Goal: Task Accomplishment & Management: Manage account settings

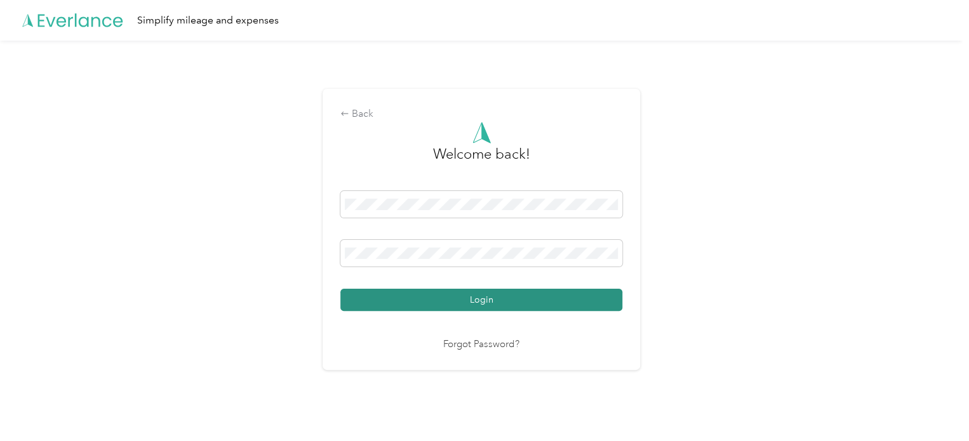
click at [460, 292] on button "Login" at bounding box center [481, 300] width 282 height 22
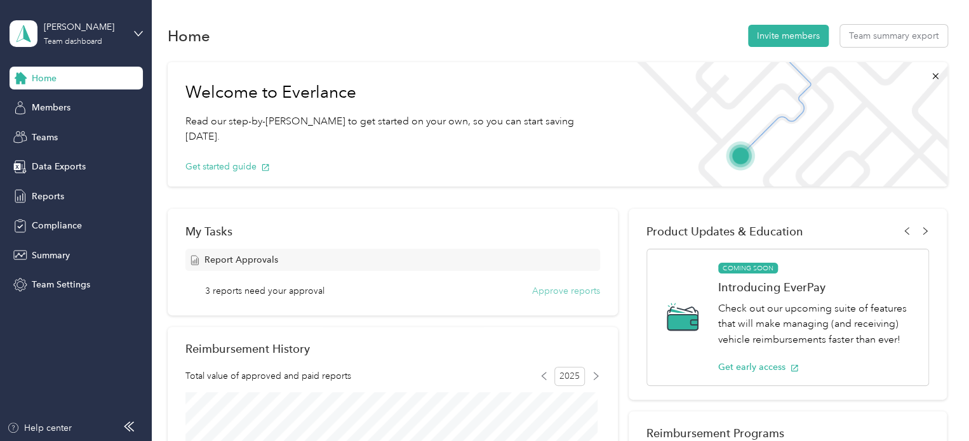
click at [586, 292] on button "Approve reports" at bounding box center [566, 291] width 68 height 13
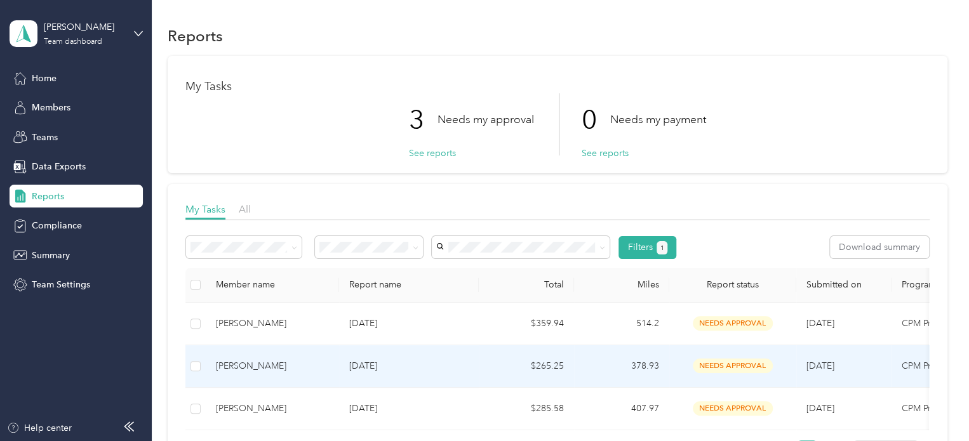
click at [539, 384] on td "$265.25" at bounding box center [526, 367] width 95 height 43
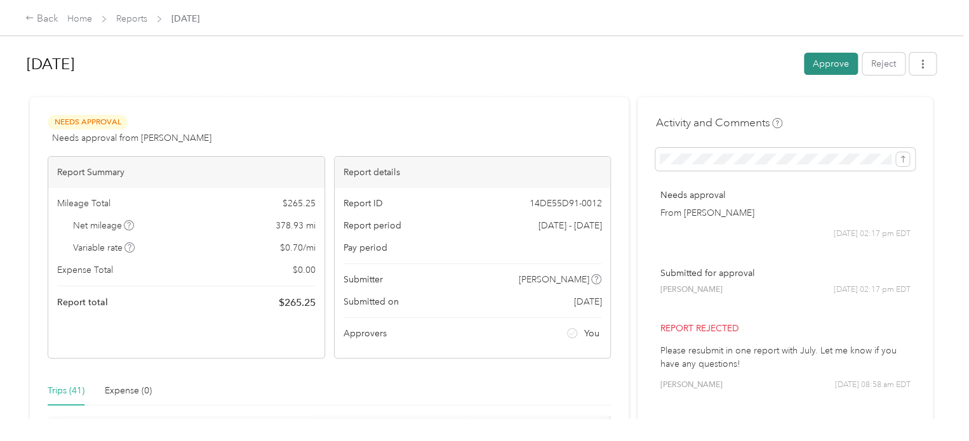
click at [819, 56] on button "Approve" at bounding box center [831, 64] width 54 height 22
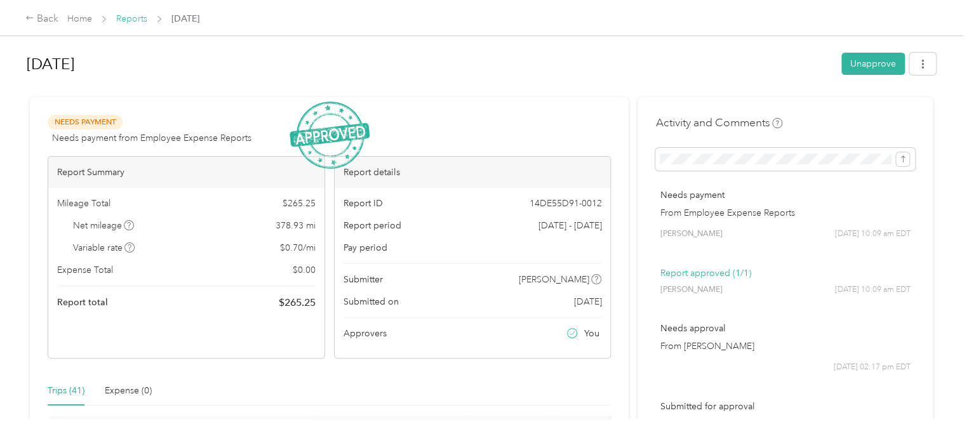
click at [125, 18] on link "Reports" at bounding box center [131, 18] width 31 height 11
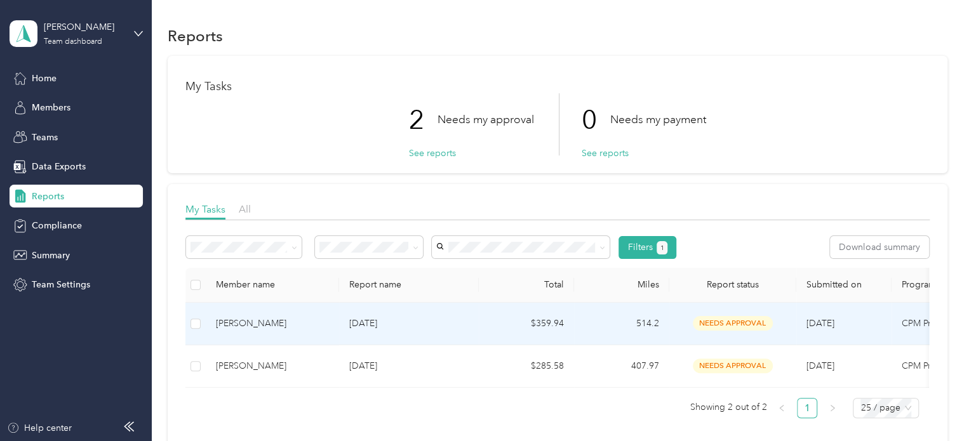
click at [394, 325] on p "[DATE]" at bounding box center [408, 324] width 119 height 14
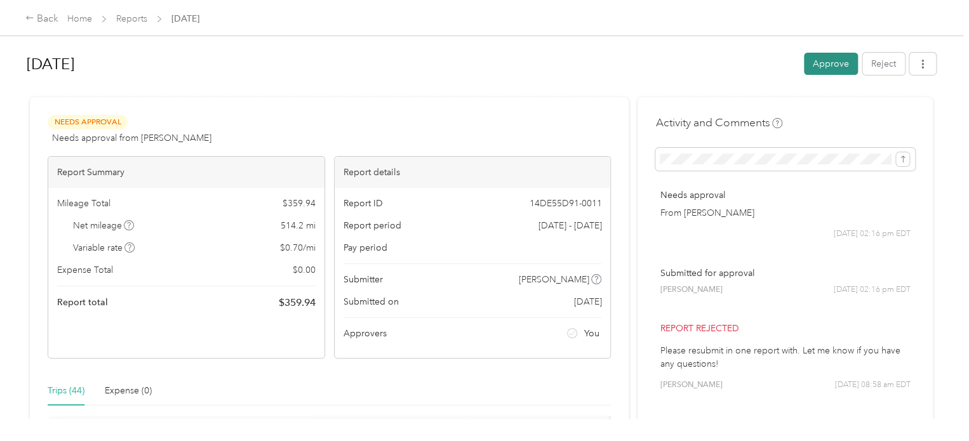
click at [831, 62] on button "Approve" at bounding box center [831, 64] width 54 height 22
click at [135, 17] on link "Reports" at bounding box center [131, 18] width 31 height 11
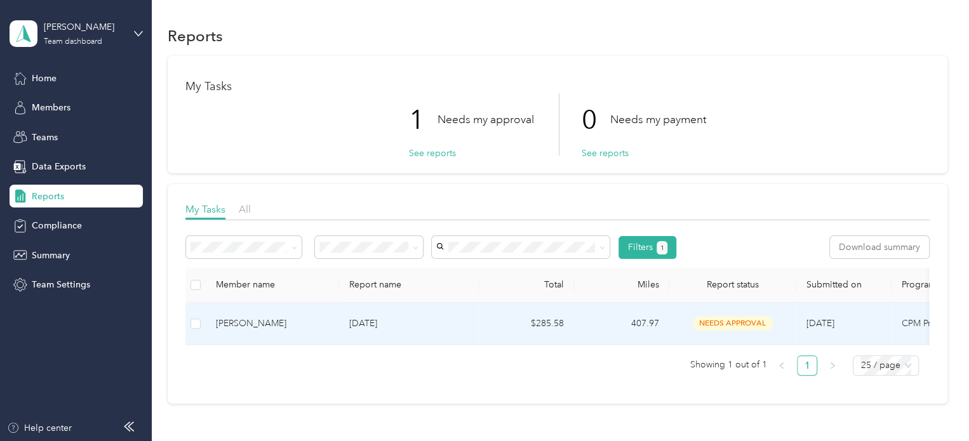
click at [449, 325] on p "[DATE]" at bounding box center [408, 324] width 119 height 14
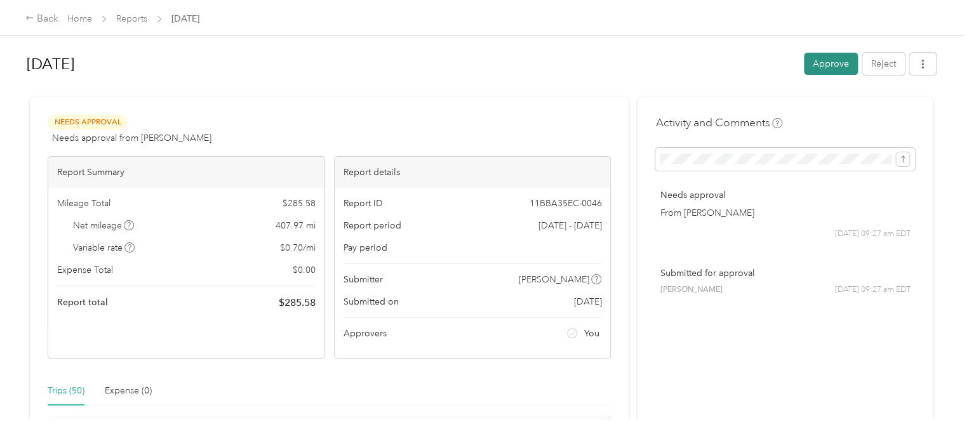
click at [825, 73] on button "Approve" at bounding box center [831, 64] width 54 height 22
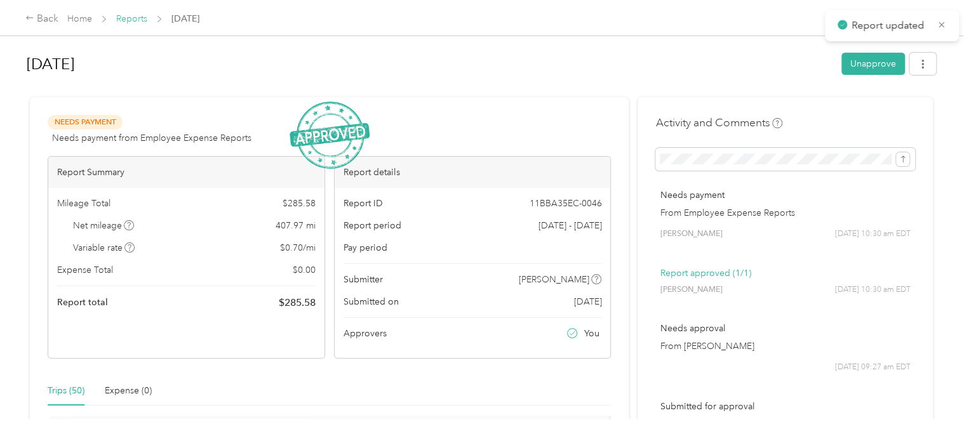
click at [123, 20] on link "Reports" at bounding box center [131, 18] width 31 height 11
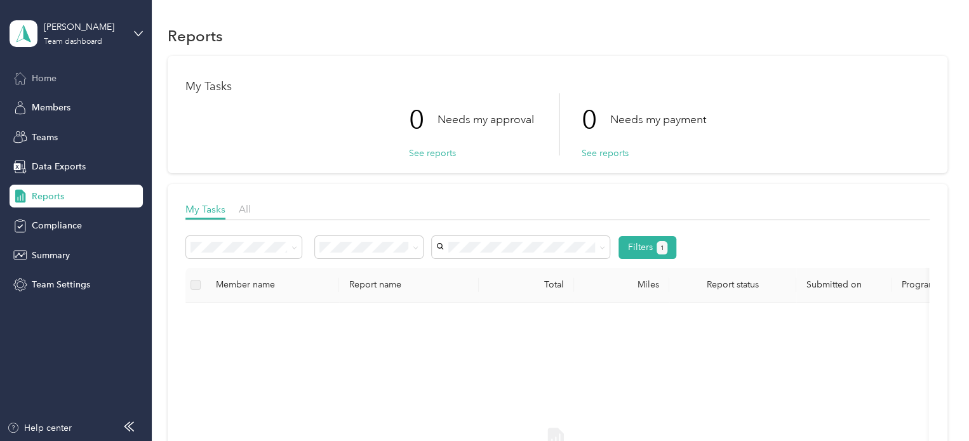
click at [46, 83] on span "Home" at bounding box center [44, 78] width 25 height 13
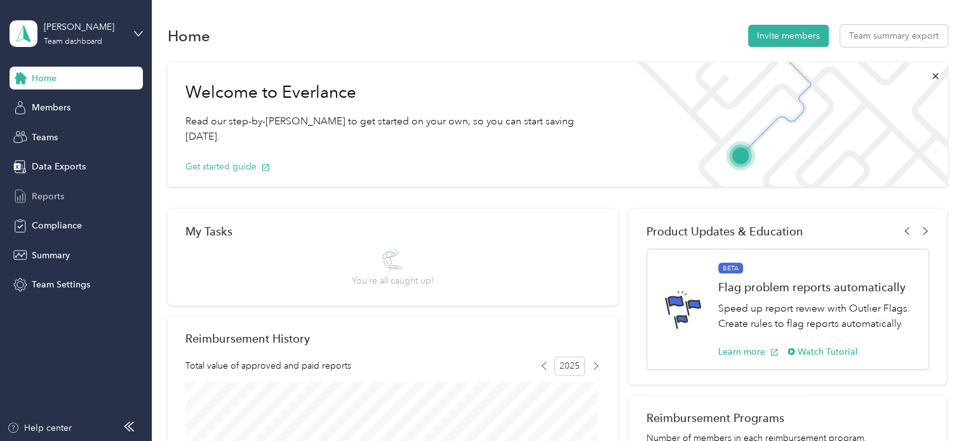
click at [51, 205] on div "Reports" at bounding box center [76, 196] width 133 height 23
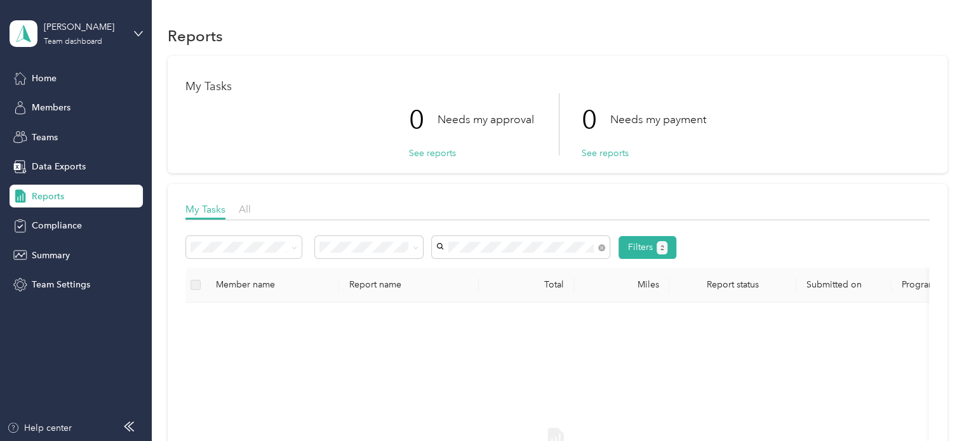
click at [480, 295] on span "[PERSON_NAME]" at bounding box center [476, 292] width 71 height 11
click at [412, 248] on span at bounding box center [413, 247] width 10 height 13
click at [417, 245] on icon at bounding box center [416, 248] width 6 height 6
click at [616, 269] on th "Miles" at bounding box center [621, 285] width 95 height 35
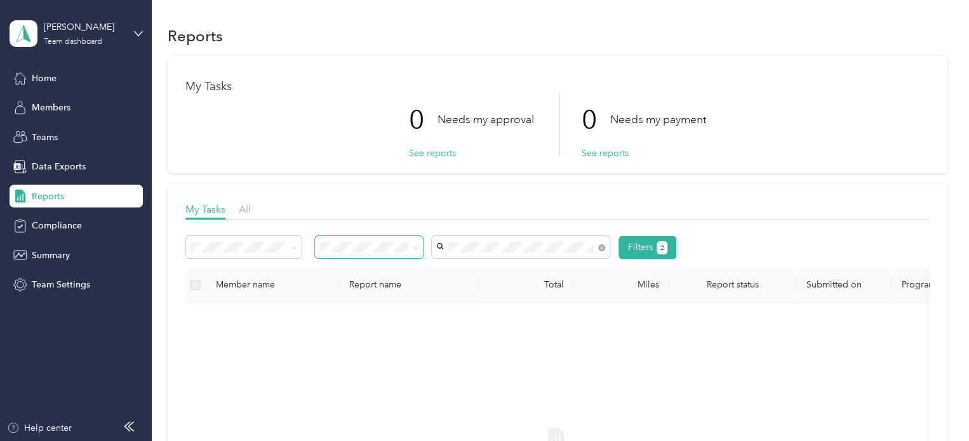
click at [410, 251] on span at bounding box center [413, 247] width 10 height 13
click at [415, 246] on icon at bounding box center [416, 248] width 6 height 6
click at [415, 248] on icon at bounding box center [416, 247] width 4 height 3
click at [399, 266] on div "All" at bounding box center [369, 270] width 91 height 13
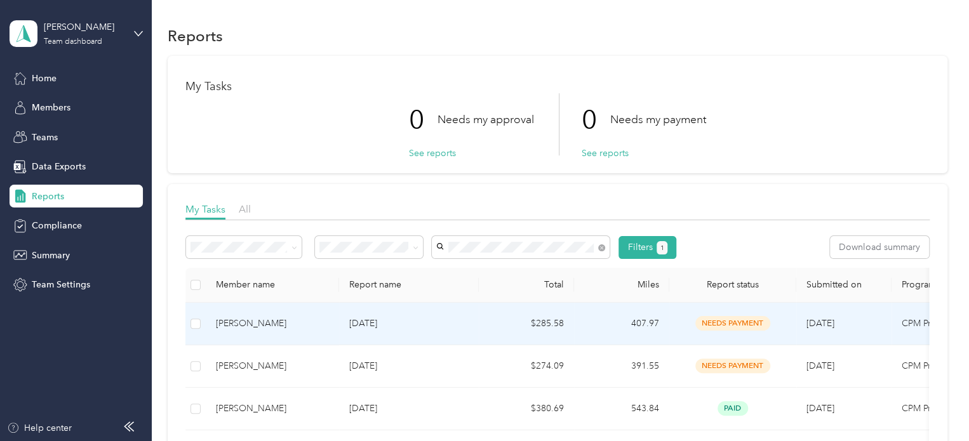
click at [520, 337] on td "$285.58" at bounding box center [526, 324] width 95 height 43
